Goal: Navigation & Orientation: Find specific page/section

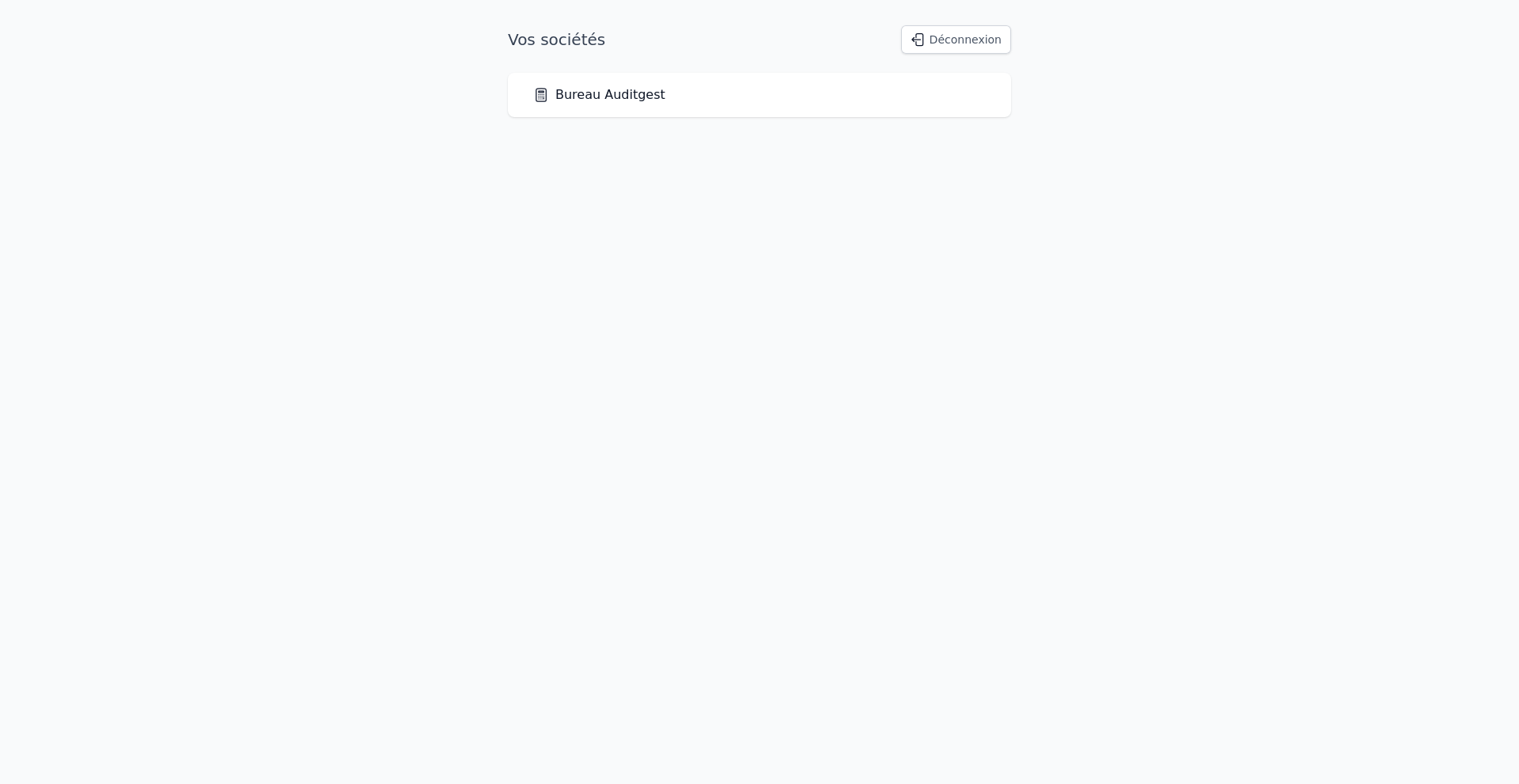
click at [613, 99] on link "Bureau Auditgest" at bounding box center [598, 95] width 132 height 19
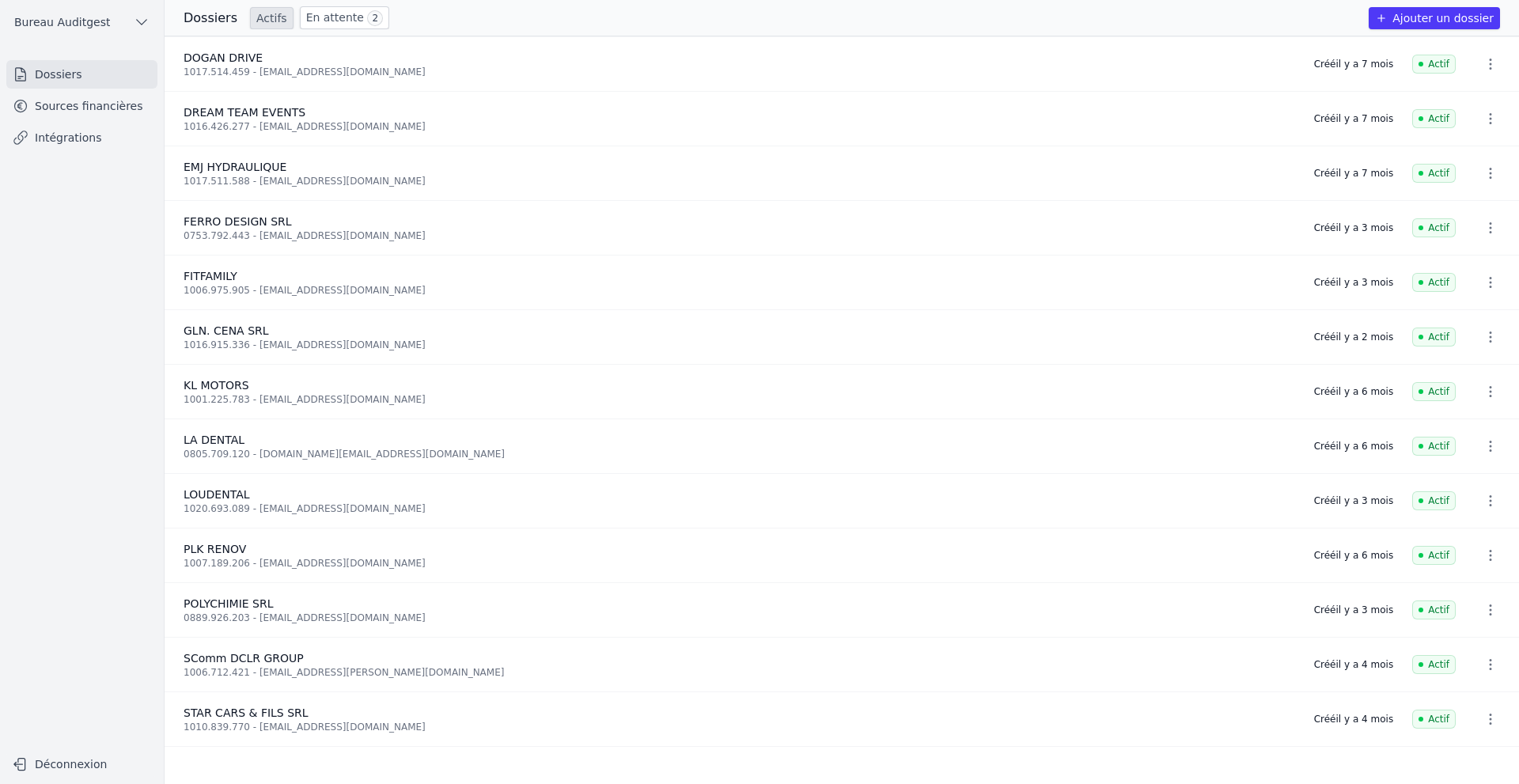
click at [82, 116] on link "Sources financières" at bounding box center [81, 106] width 151 height 28
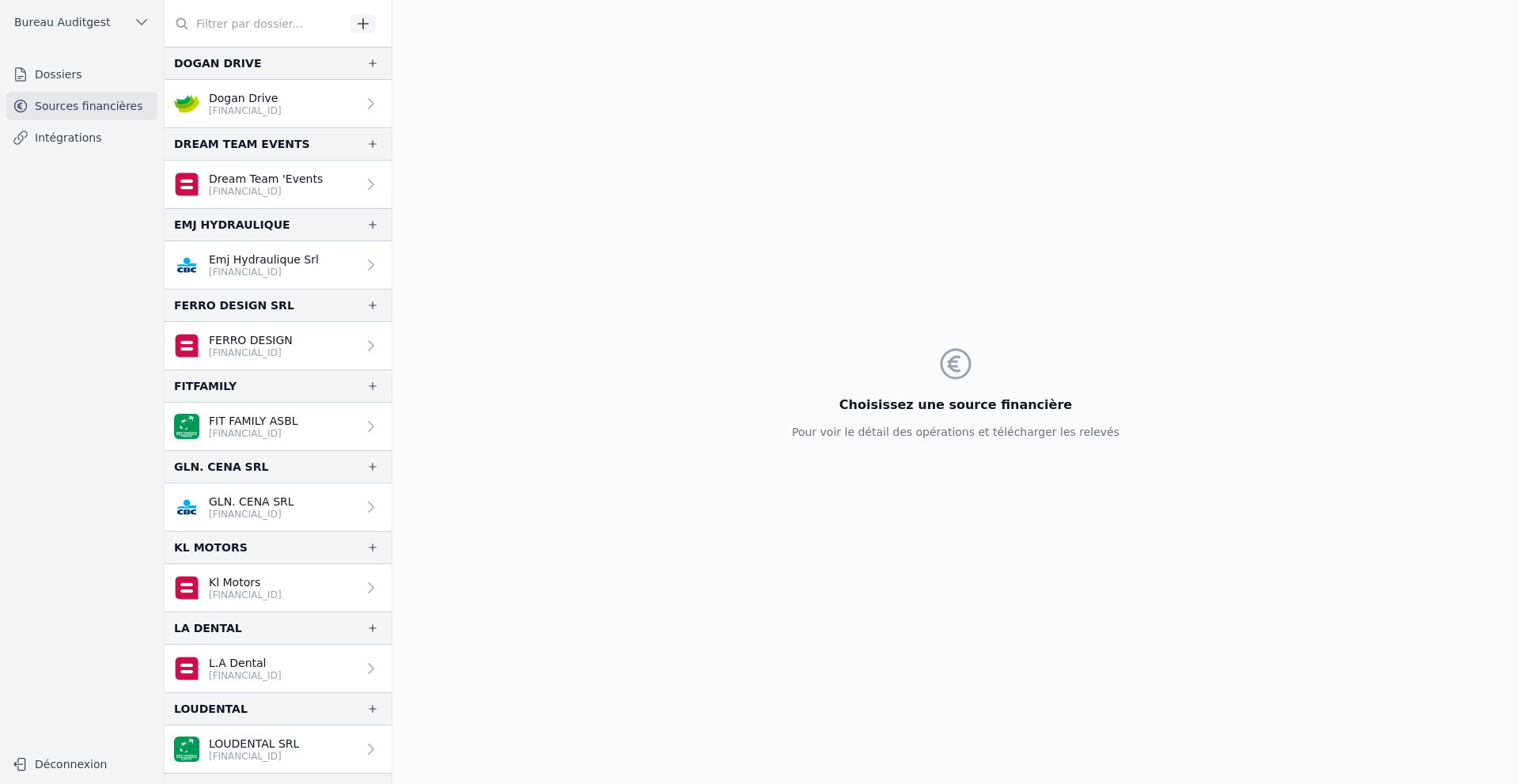
click at [269, 179] on p "Dream Team 'Events" at bounding box center [266, 178] width 114 height 15
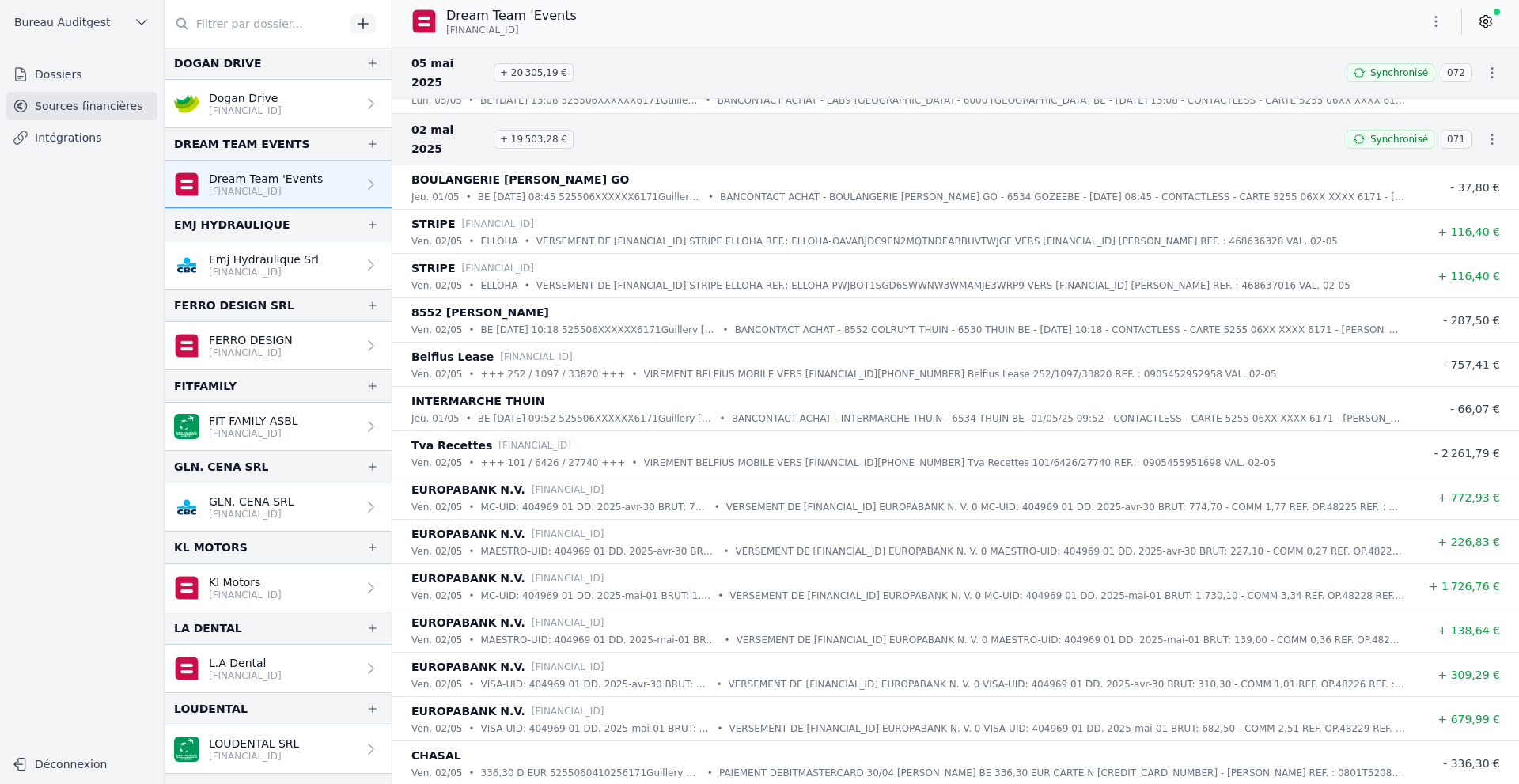
scroll to position [17240, 0]
